Goal: Find specific page/section: Find specific page/section

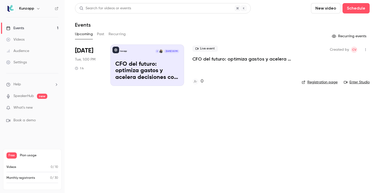
click at [166, 65] on p "CFO del futuro: optimiza gastos y acelera decisiones con IA" at bounding box center [147, 71] width 64 height 20
